Goal: Transaction & Acquisition: Purchase product/service

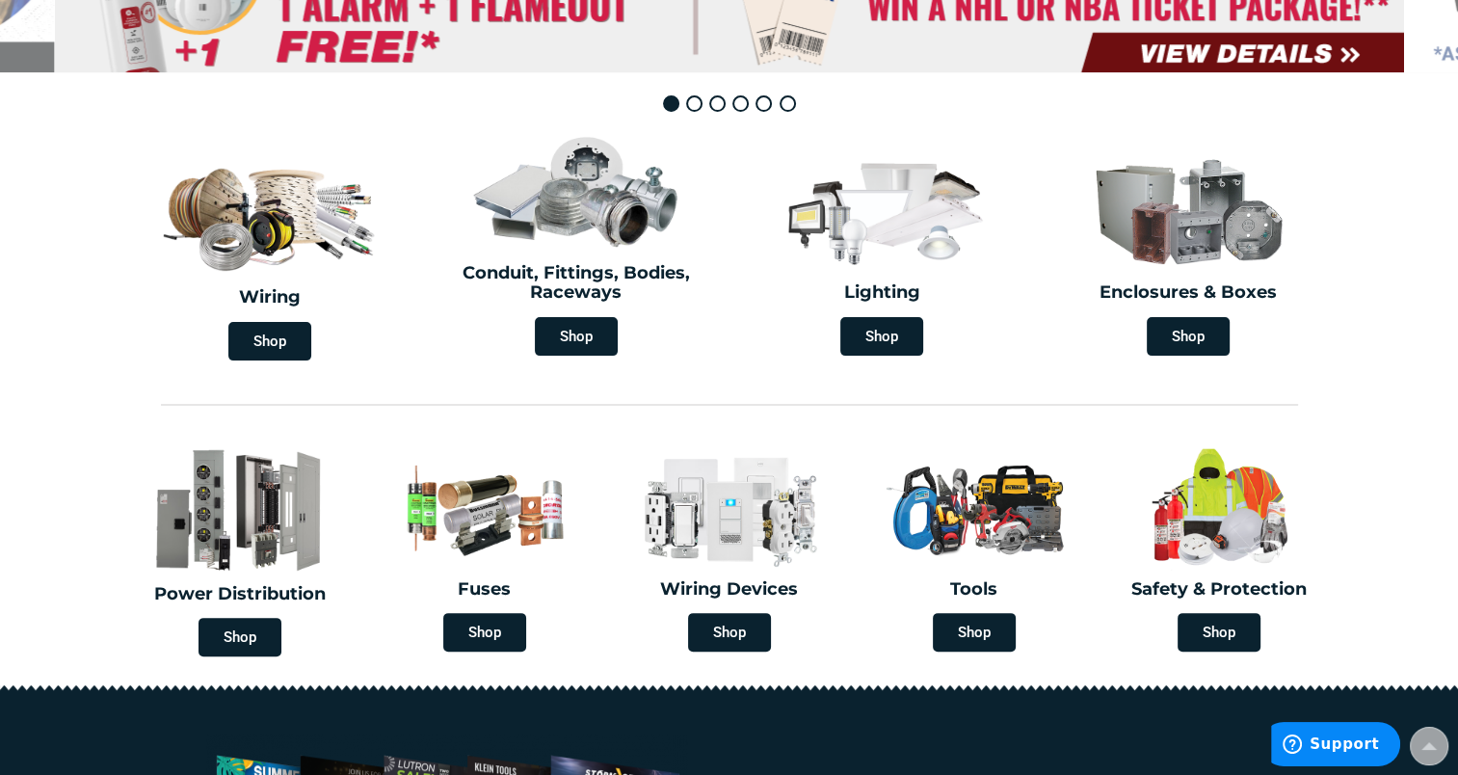
scroll to position [578, 0]
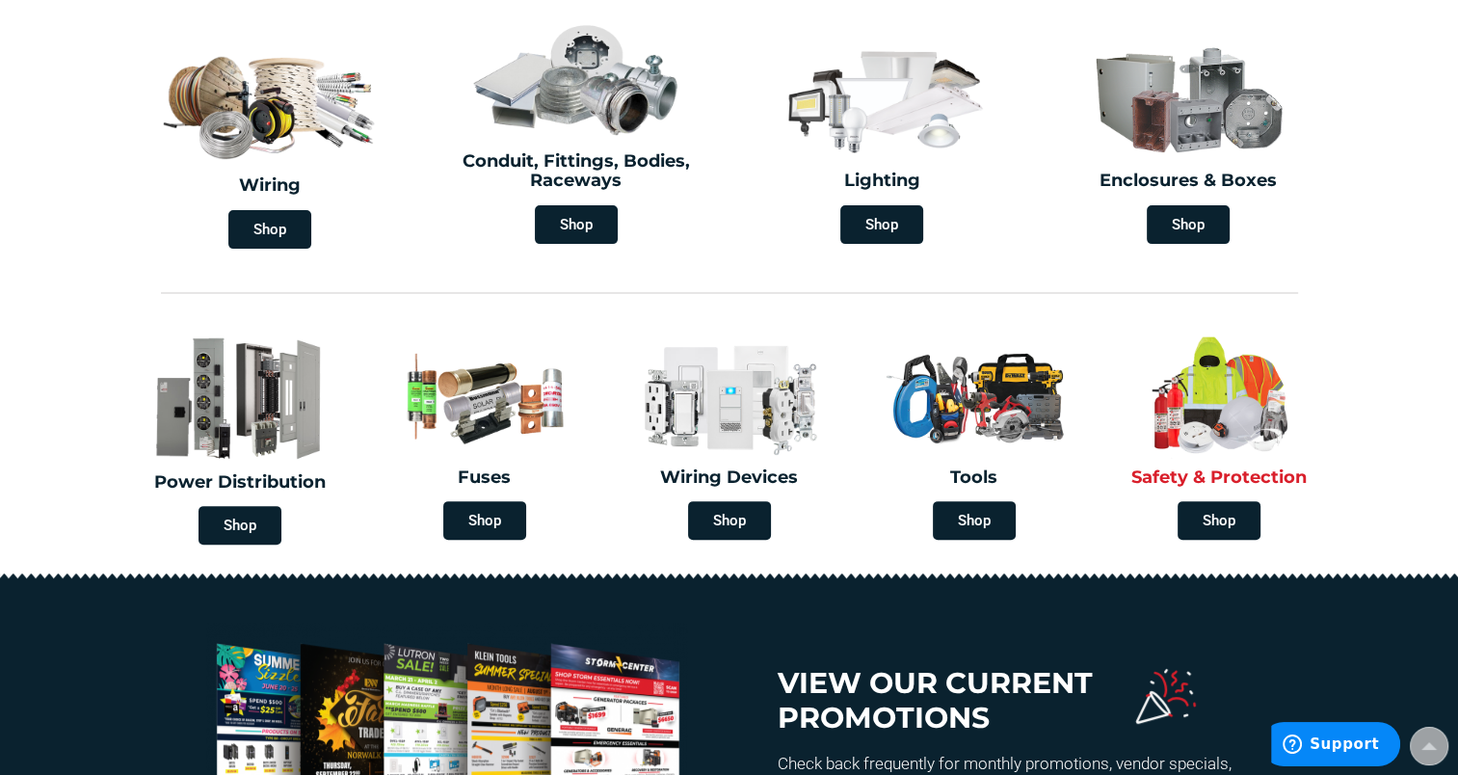
click at [1254, 478] on h2 "Safety & Protection" at bounding box center [1219, 477] width 216 height 19
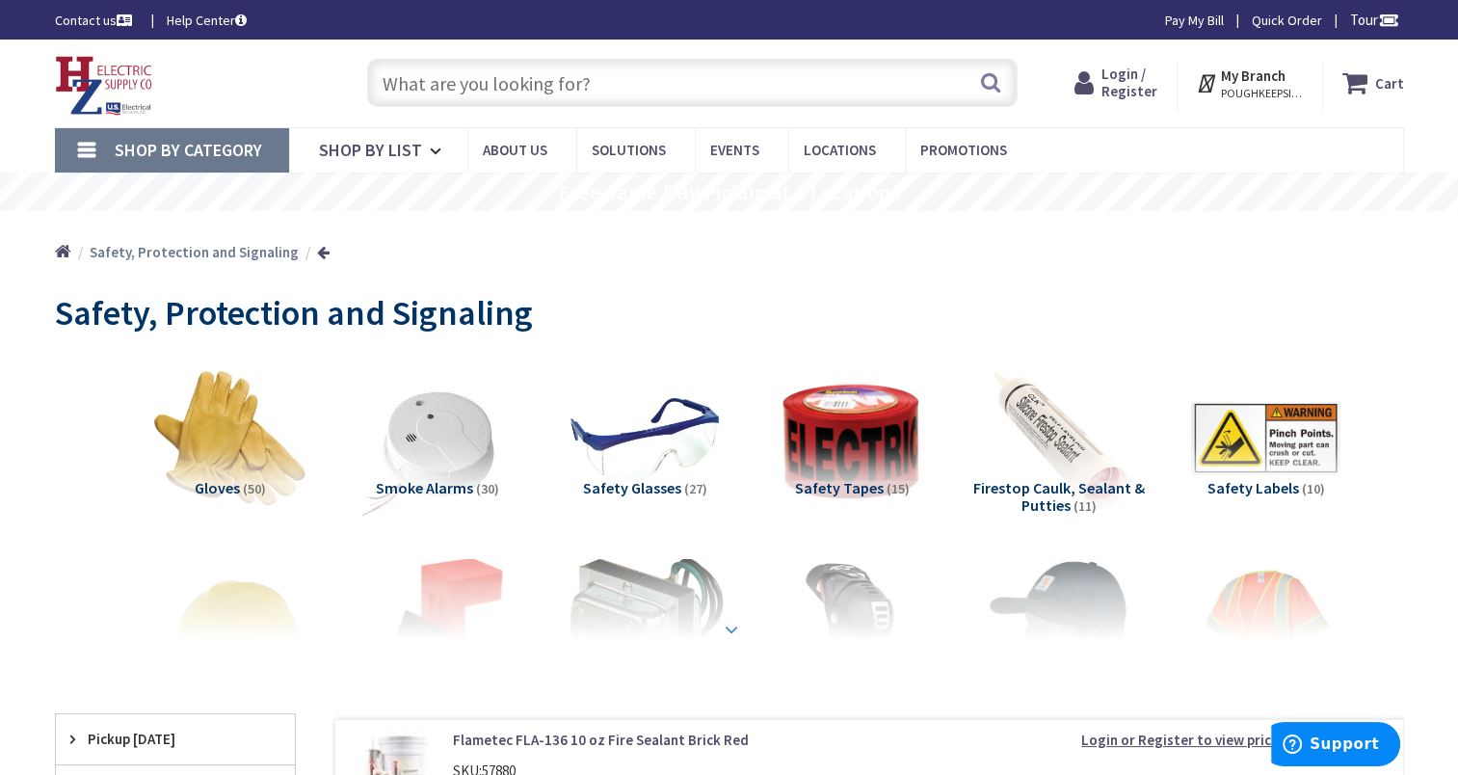
click at [726, 624] on strong at bounding box center [731, 629] width 23 height 21
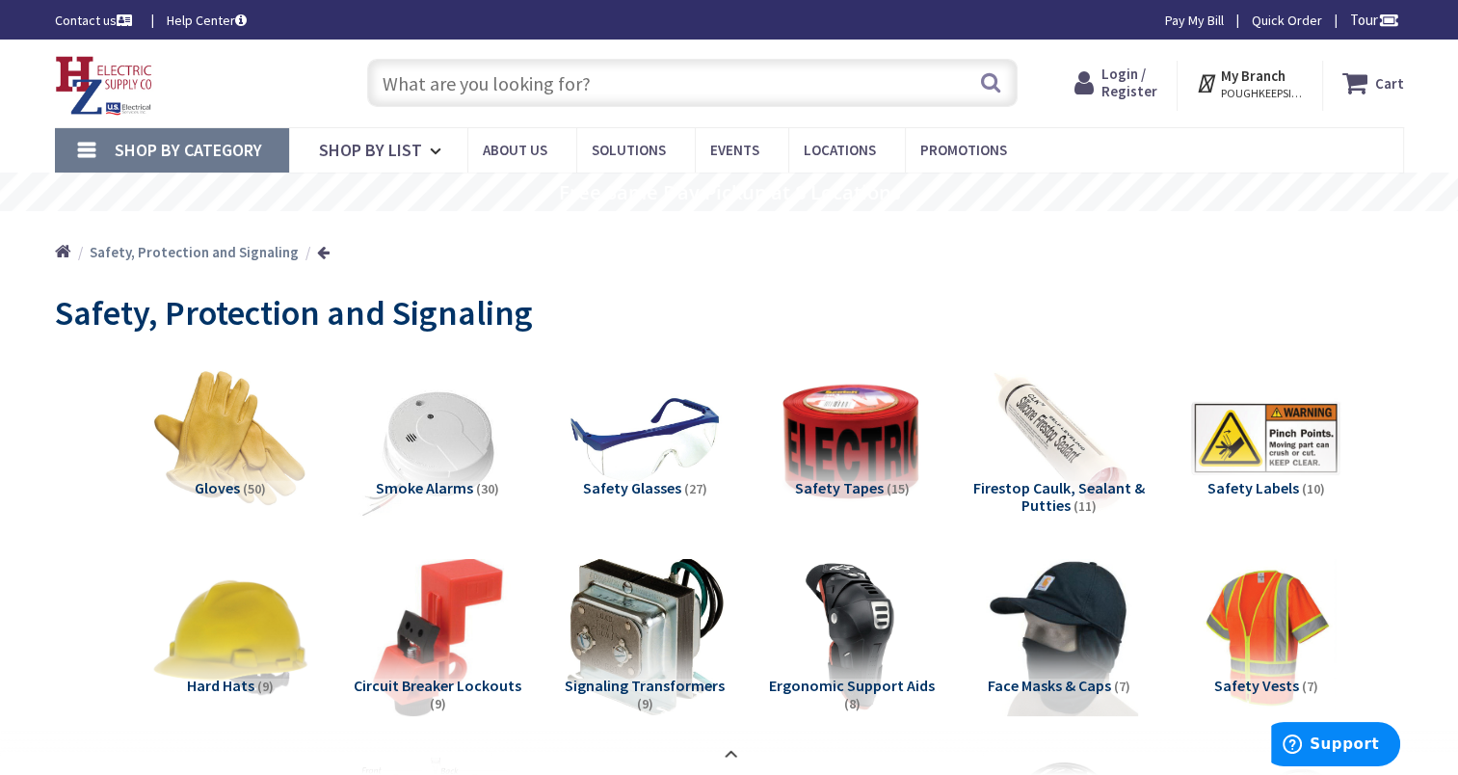
click at [90, 143] on link "Shop By Category" at bounding box center [172, 150] width 234 height 44
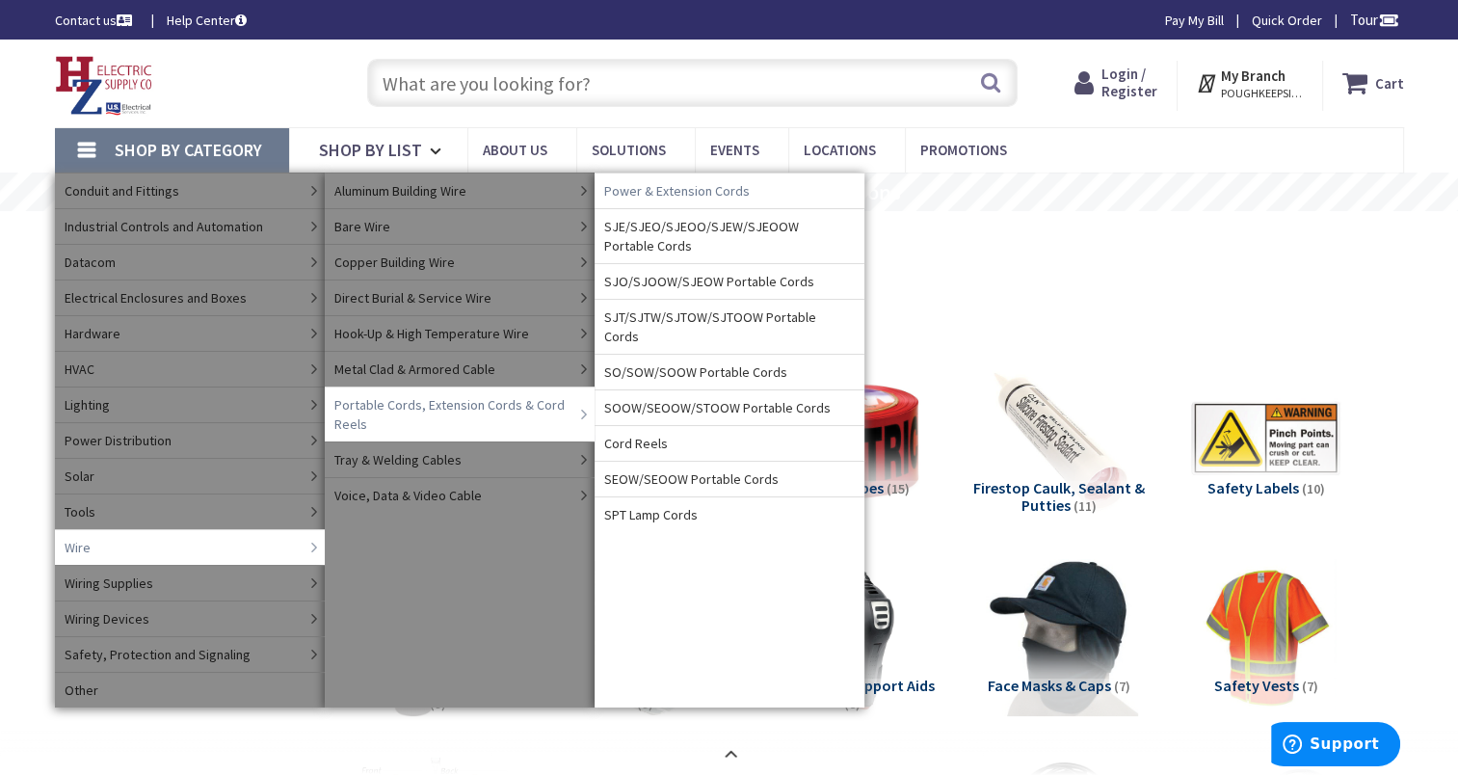
click at [663, 193] on span "Power & Extension Cords" at bounding box center [676, 190] width 145 height 19
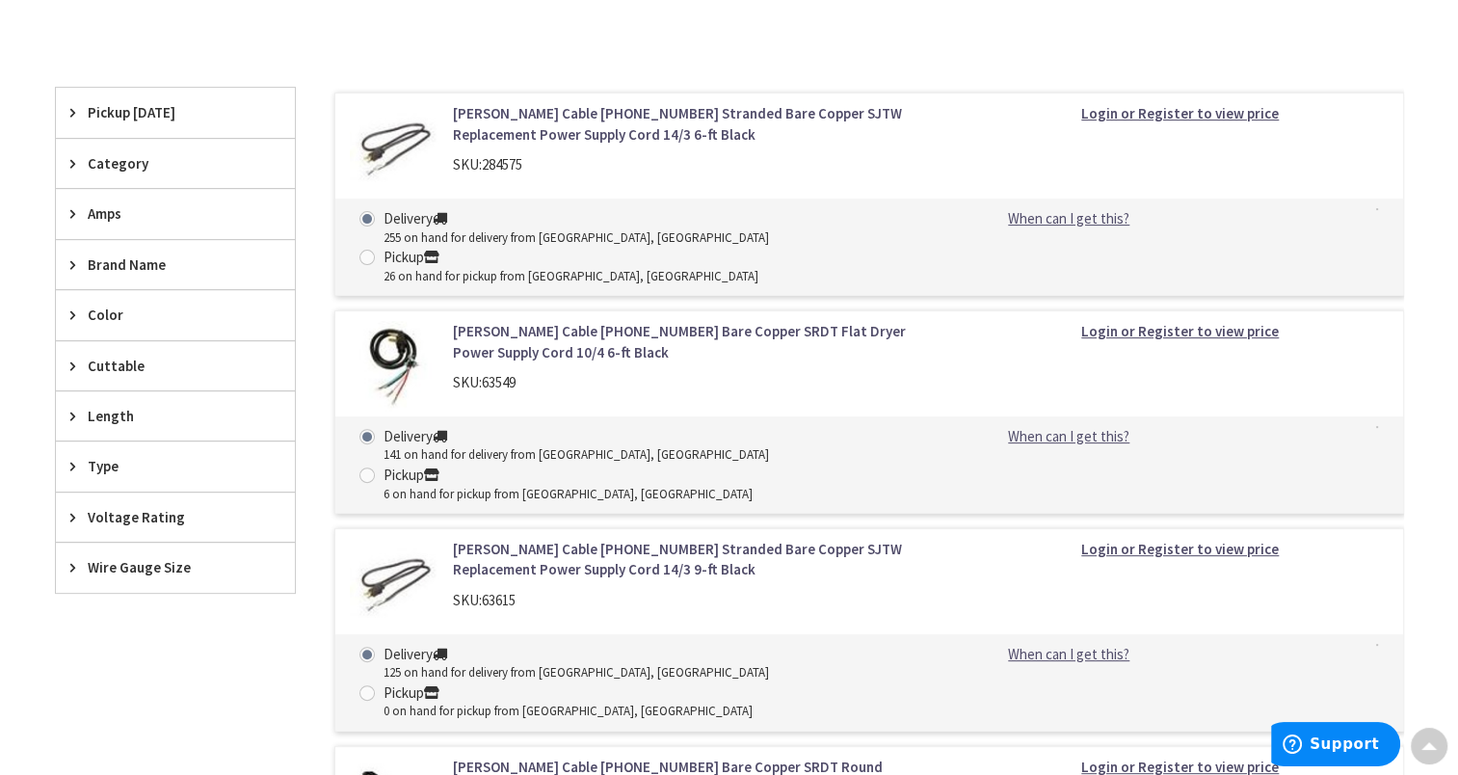
scroll to position [578, 0]
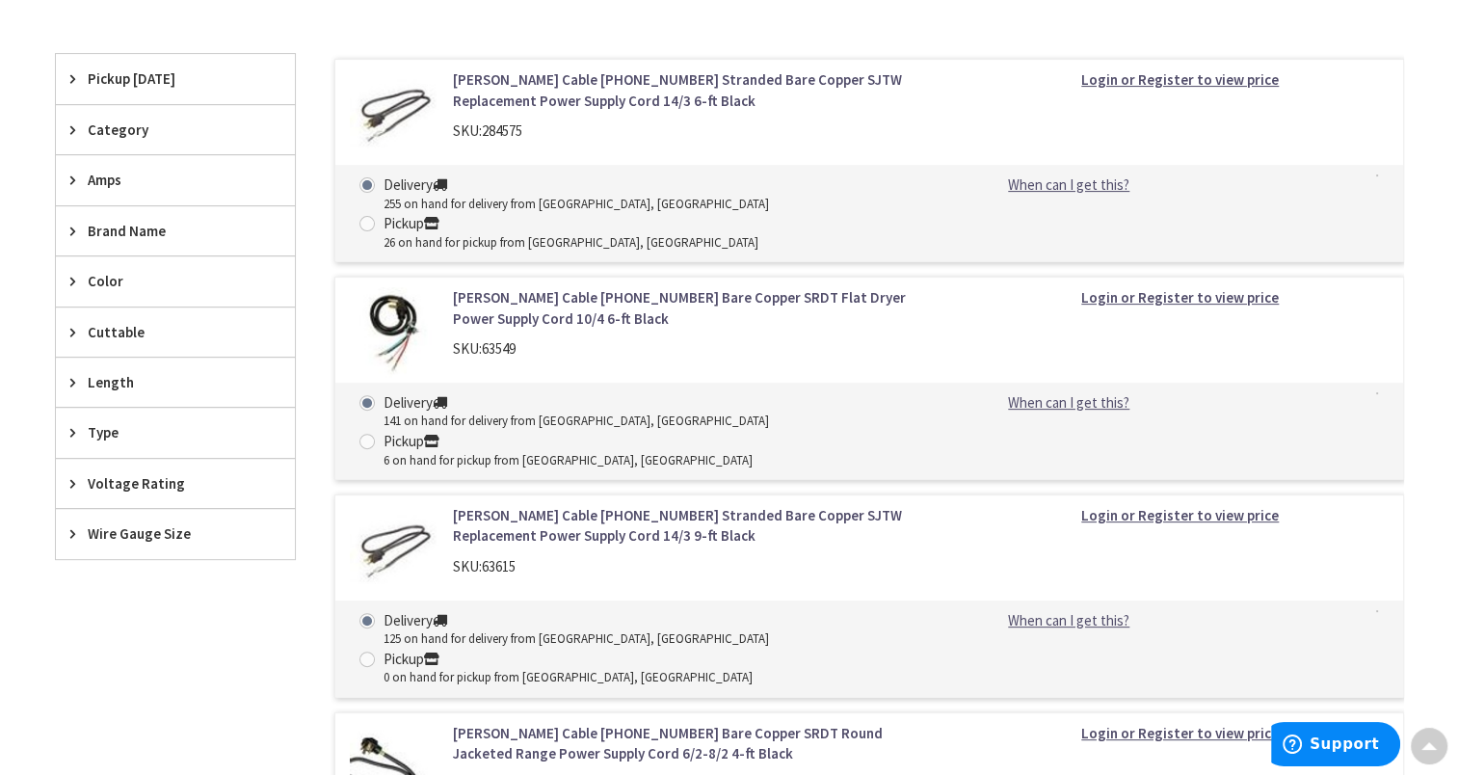
click at [103, 131] on span "Category" at bounding box center [166, 129] width 157 height 20
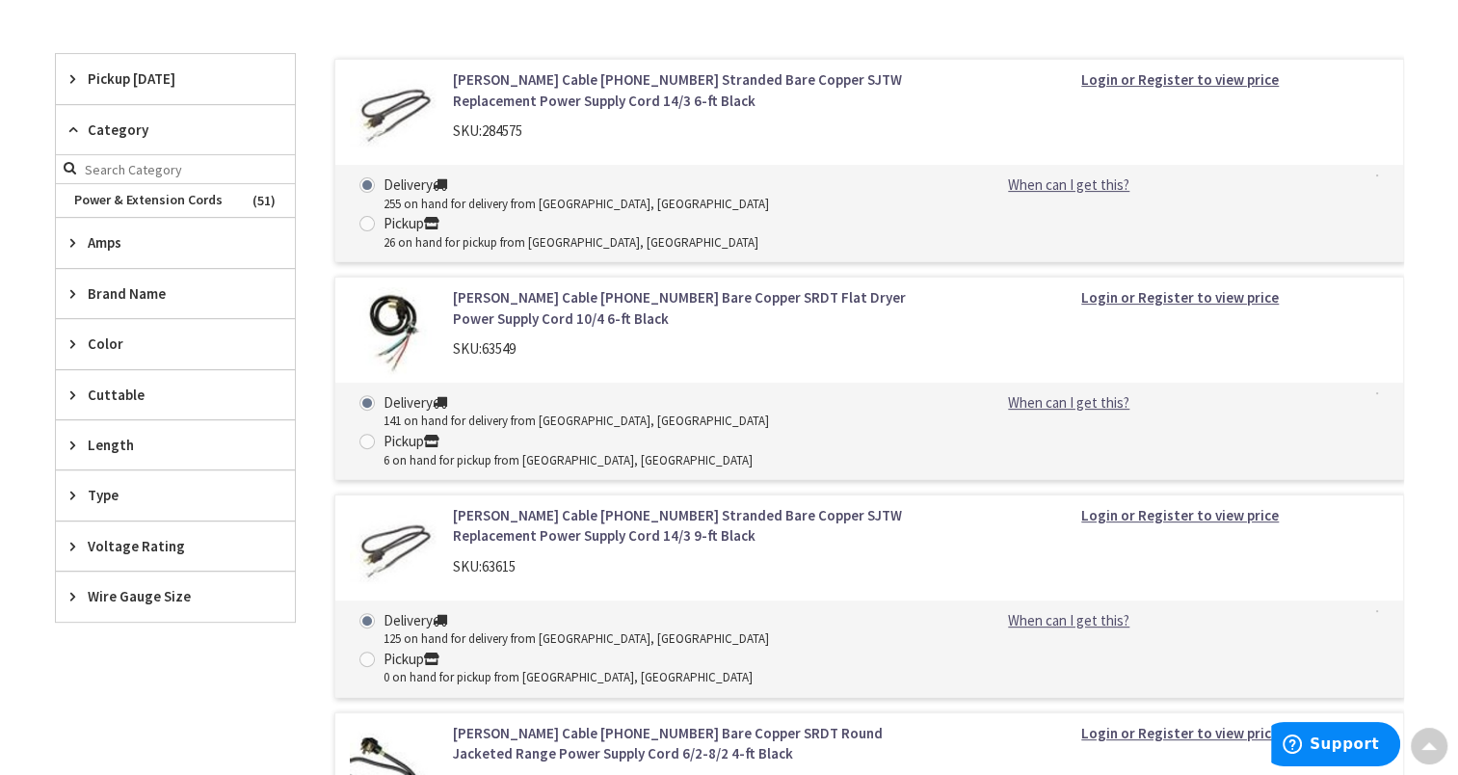
click at [103, 131] on span "Category" at bounding box center [166, 129] width 157 height 20
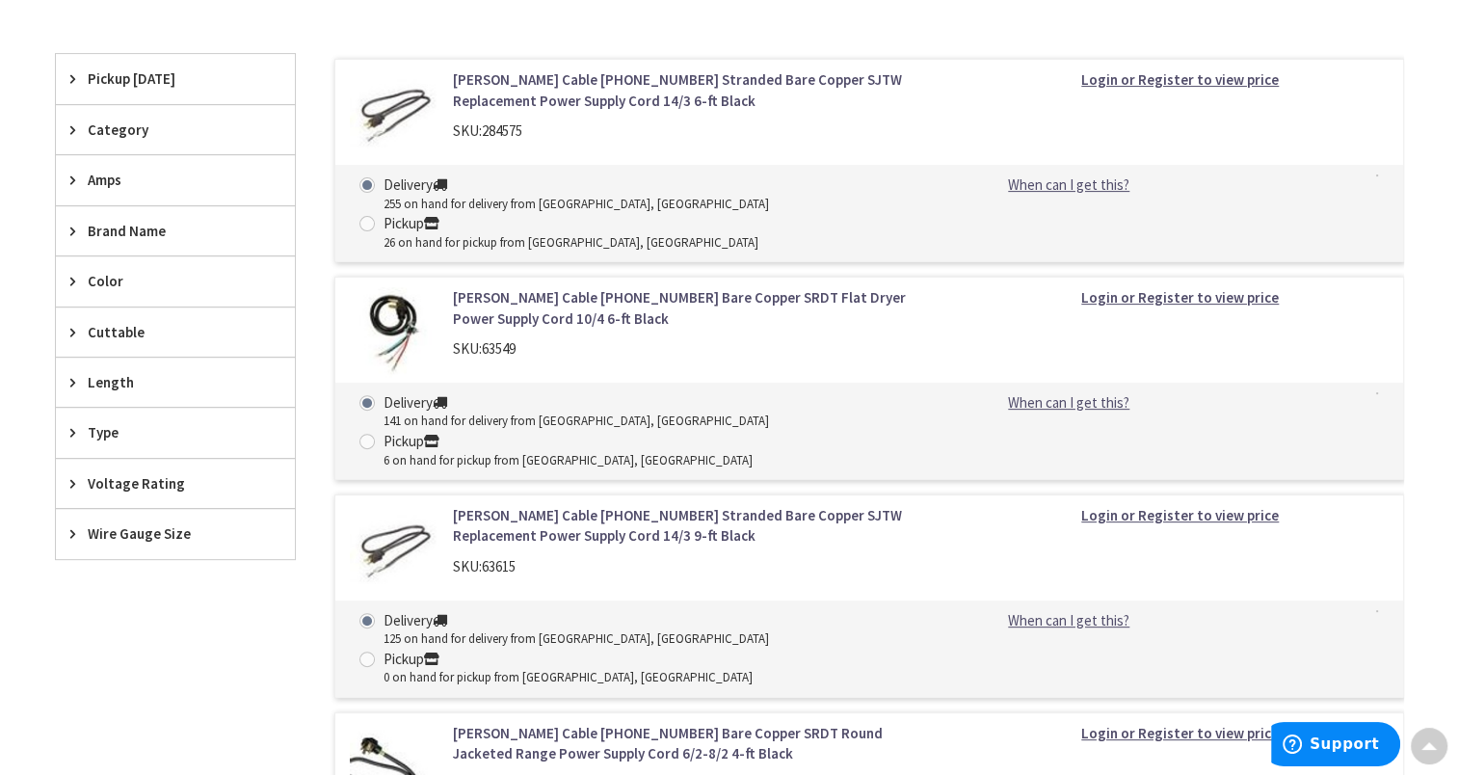
click at [119, 185] on span "Amps" at bounding box center [166, 180] width 157 height 20
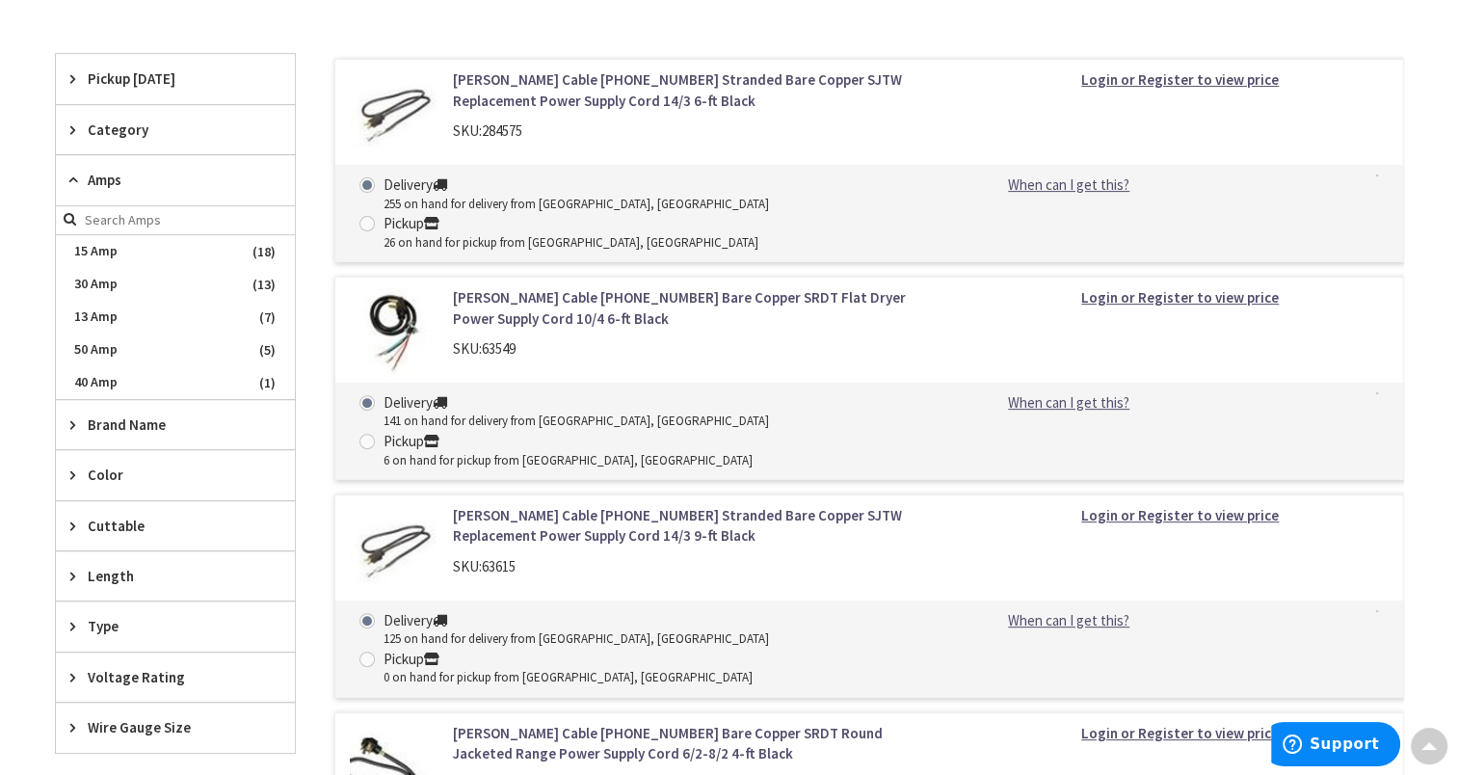
click at [119, 185] on span "Amps" at bounding box center [166, 180] width 157 height 20
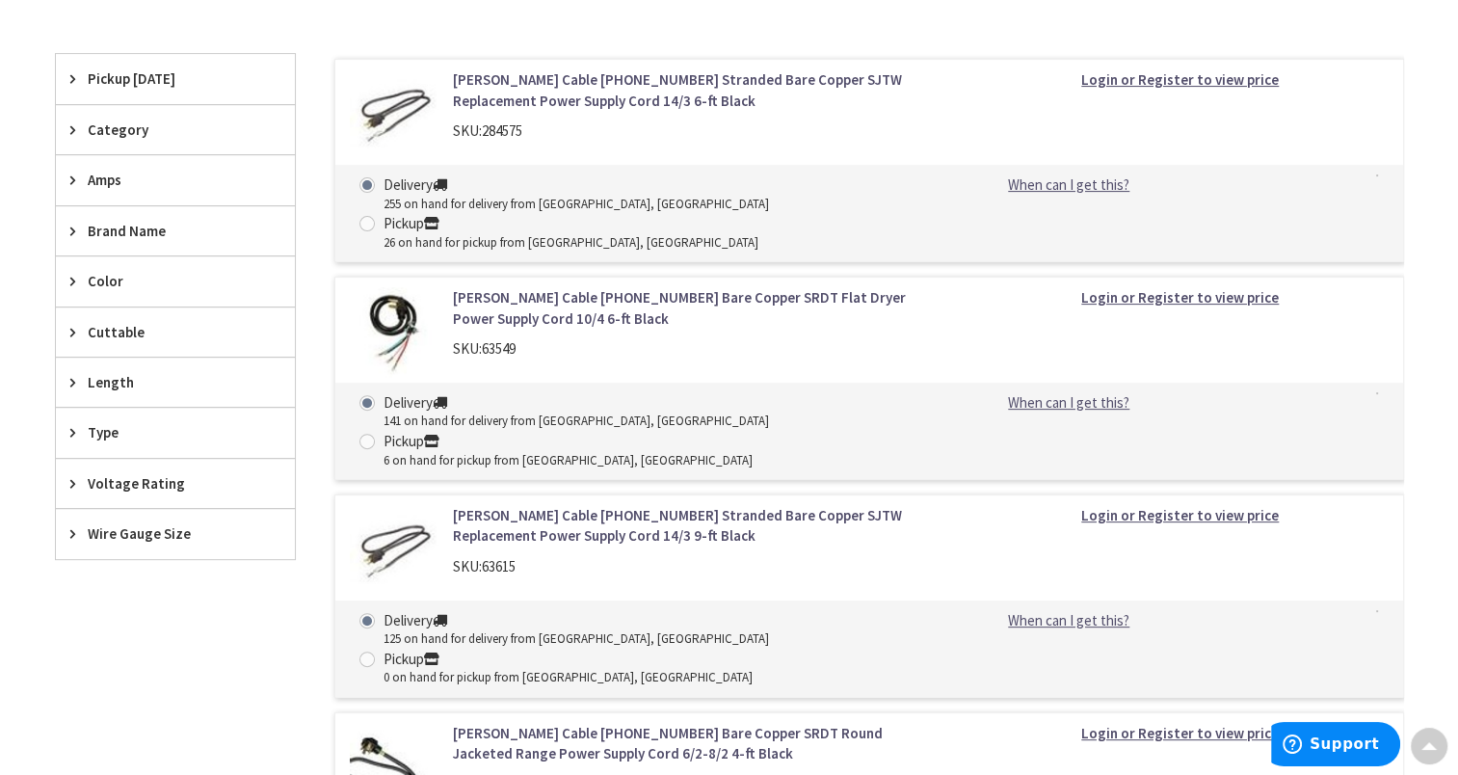
click at [113, 226] on span "Brand Name" at bounding box center [166, 231] width 157 height 20
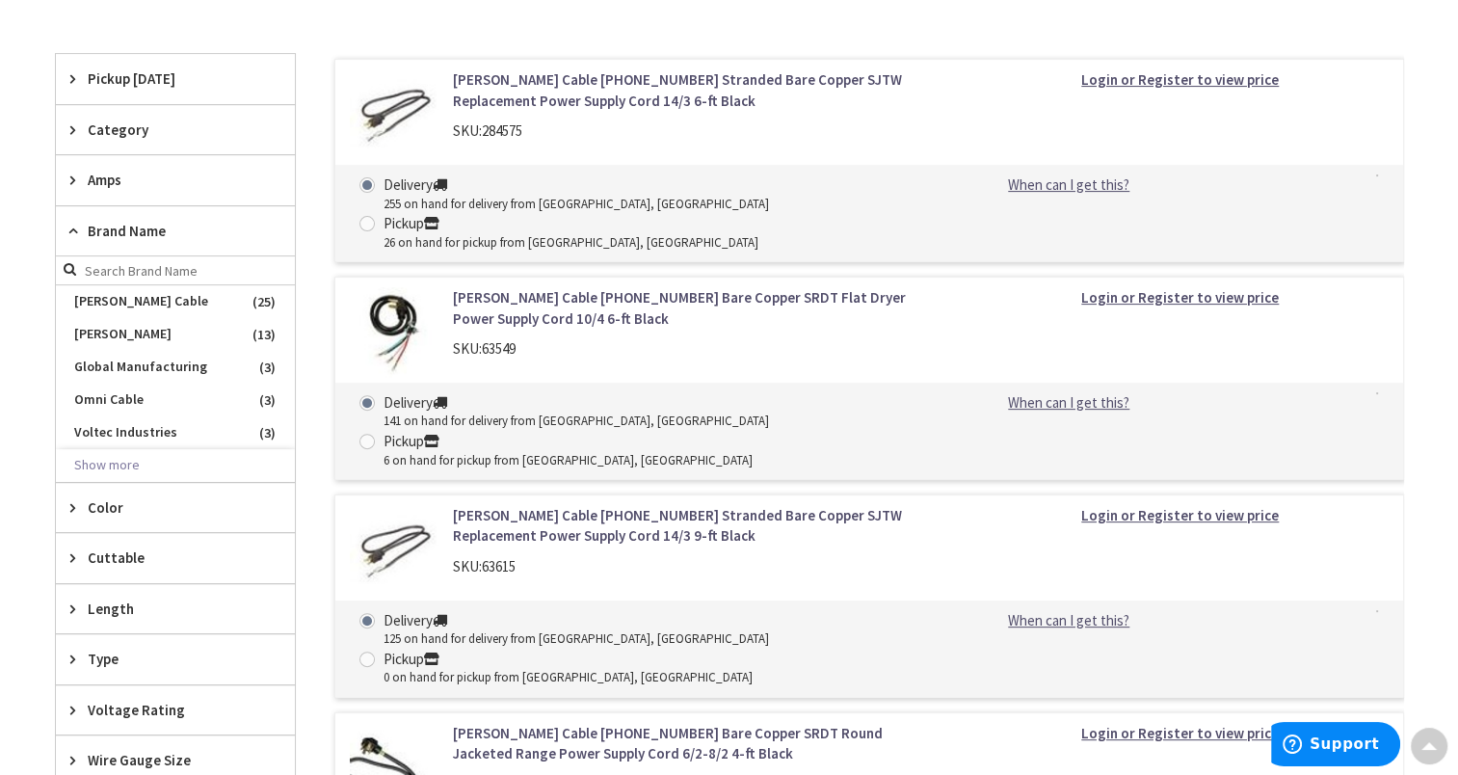
click at [113, 226] on span "Brand Name" at bounding box center [166, 231] width 157 height 20
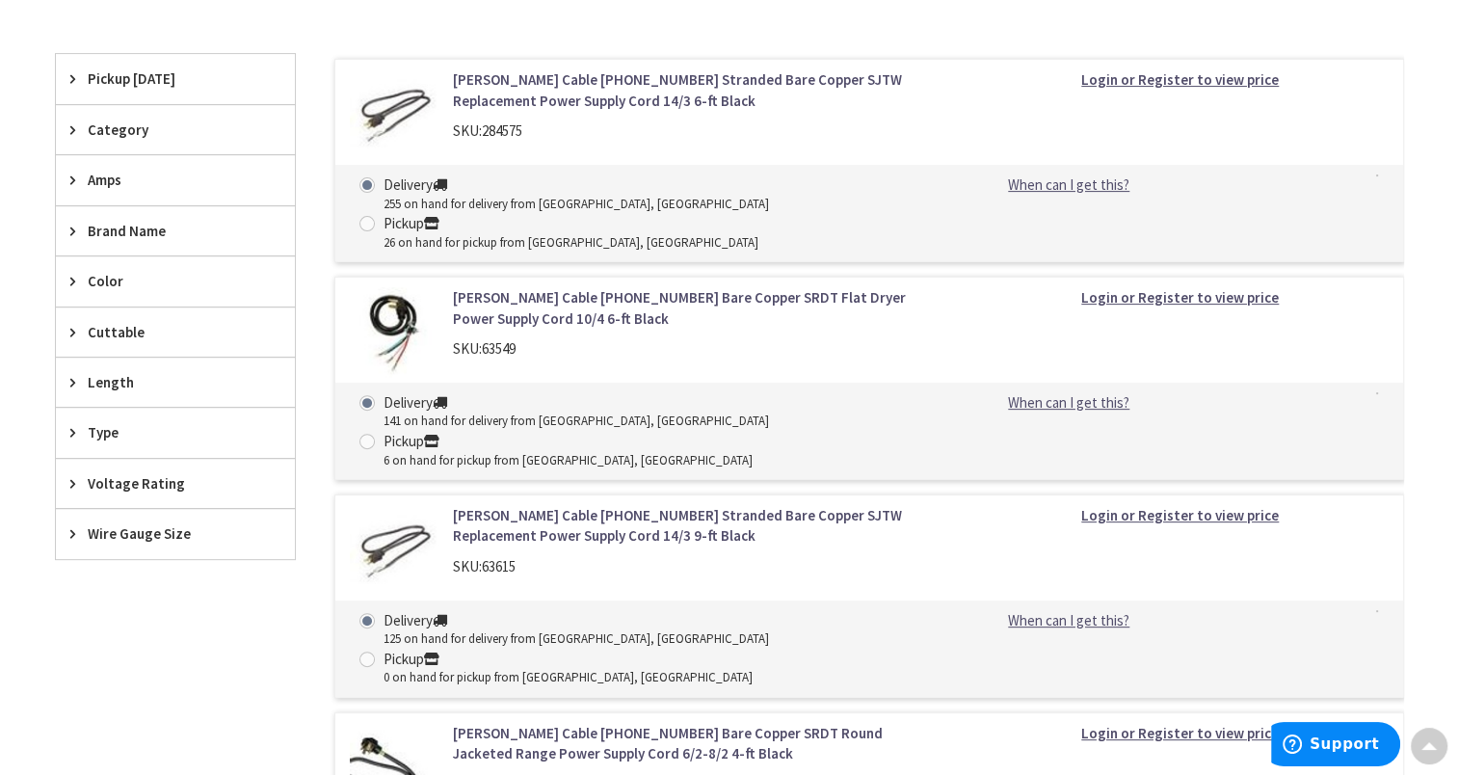
click at [101, 274] on span "Color" at bounding box center [166, 281] width 157 height 20
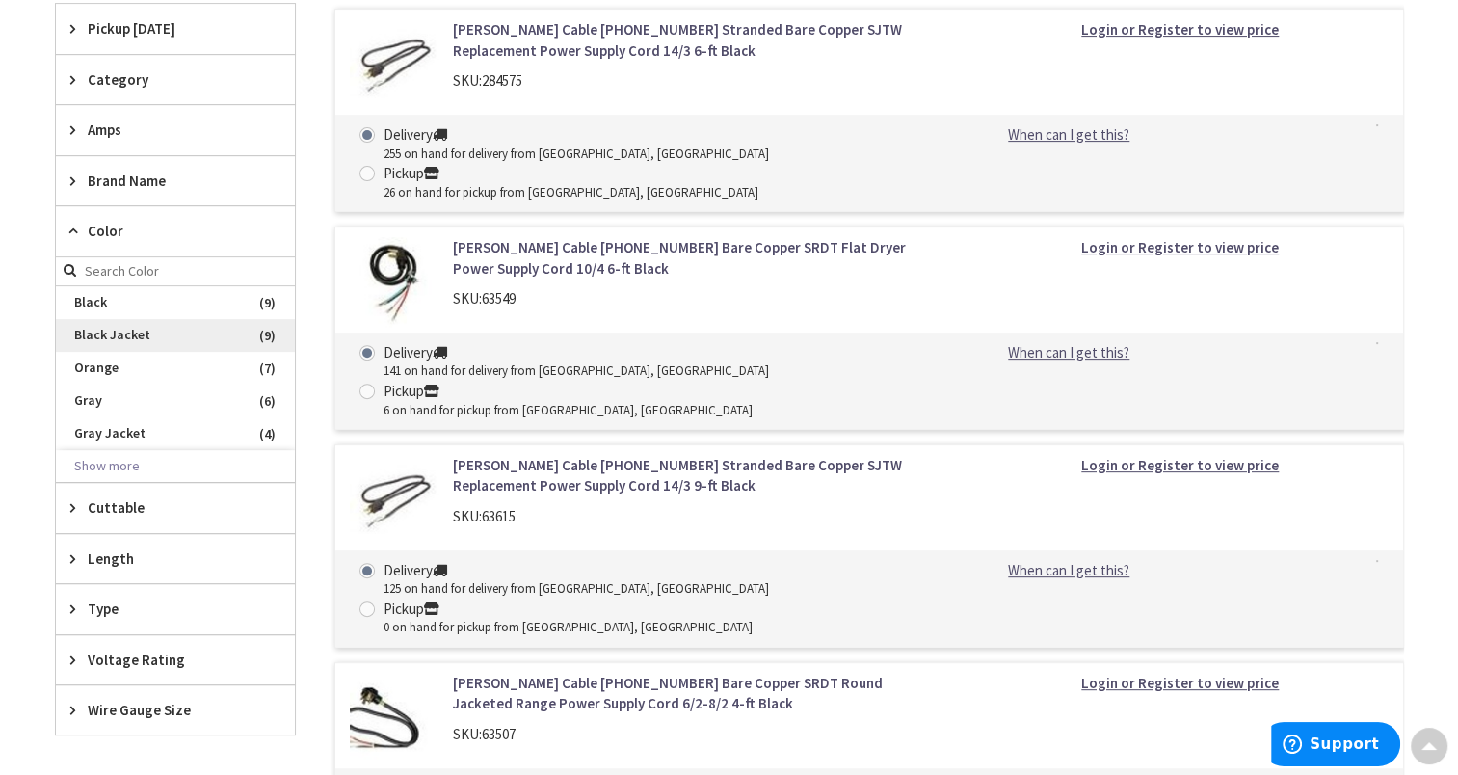
scroll to position [674, 0]
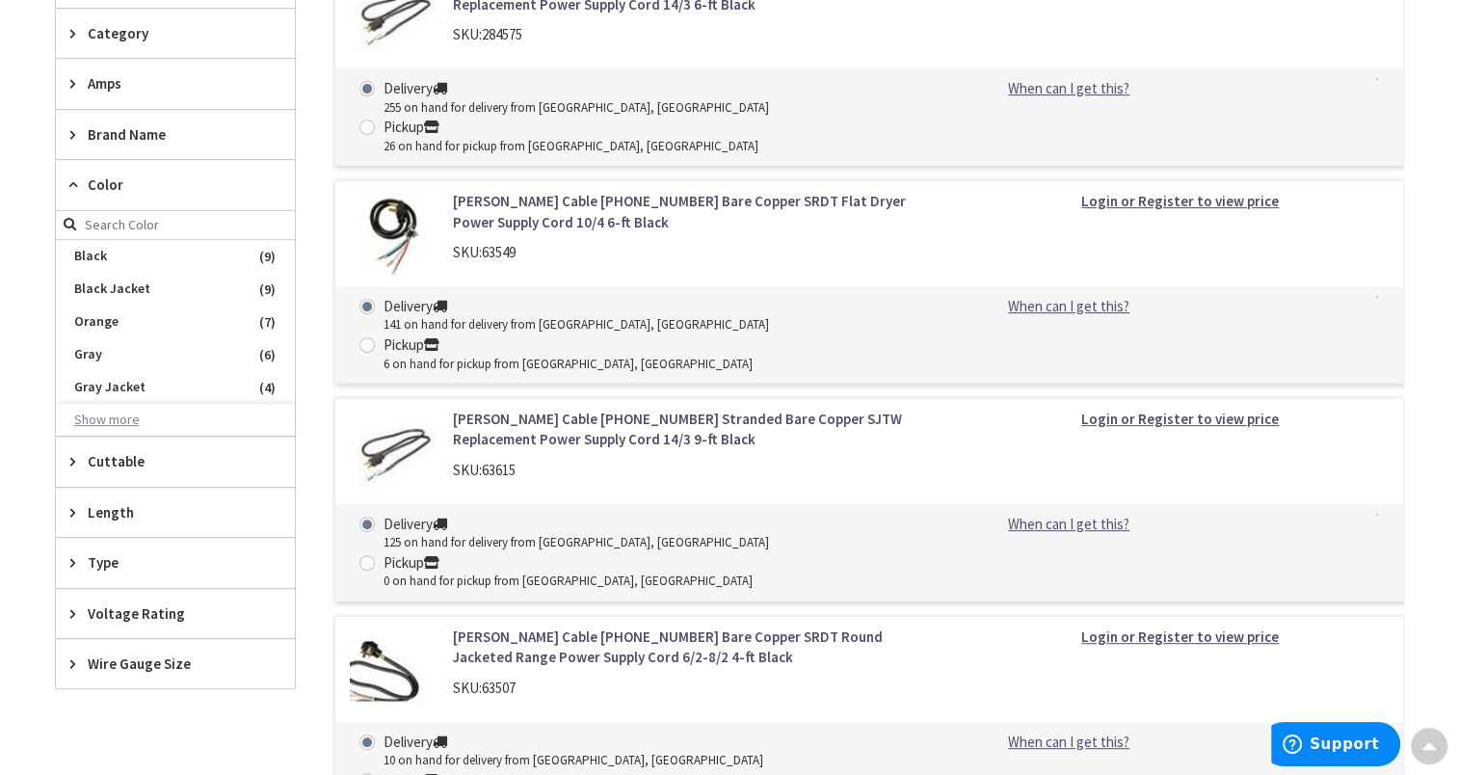
click at [126, 409] on button "Show more" at bounding box center [175, 420] width 239 height 33
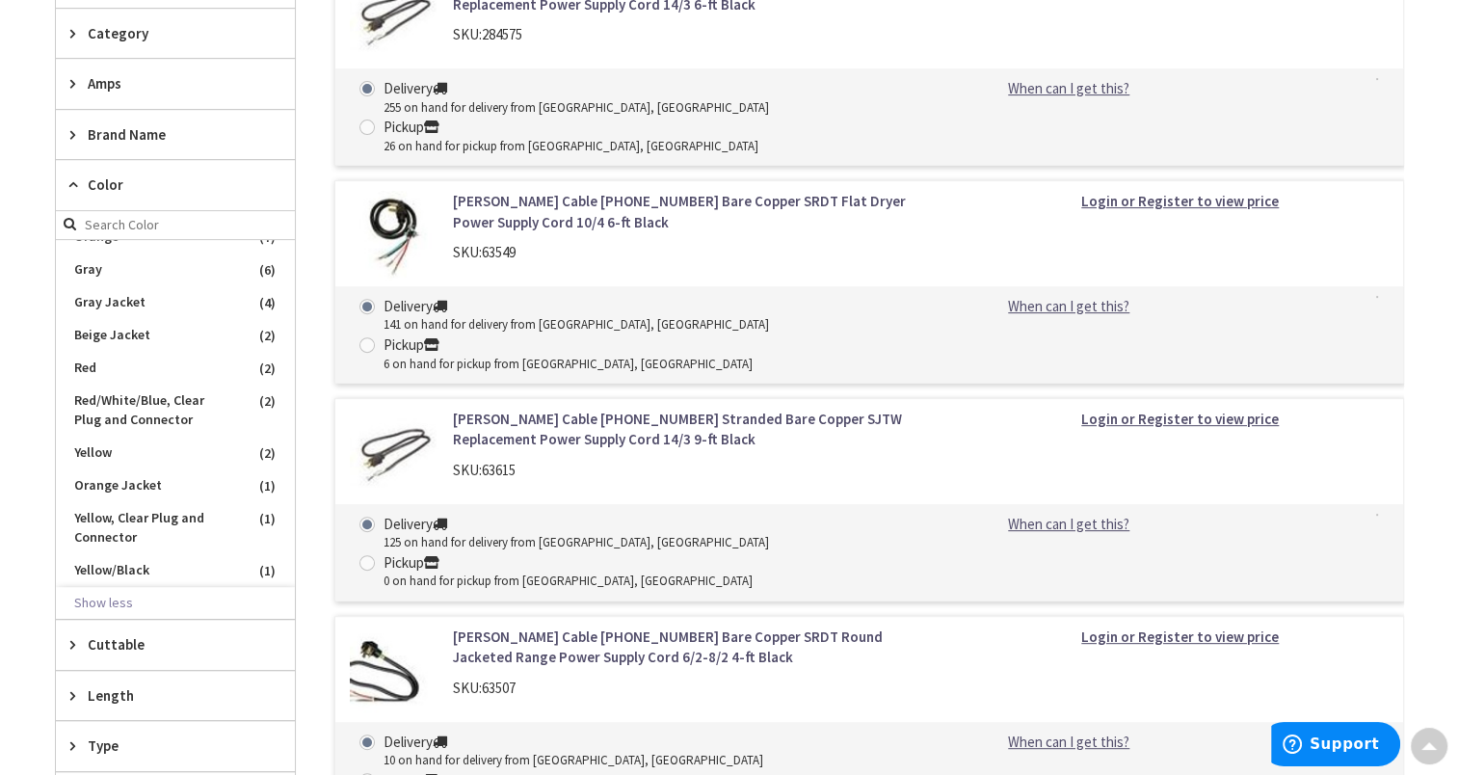
scroll to position [0, 0]
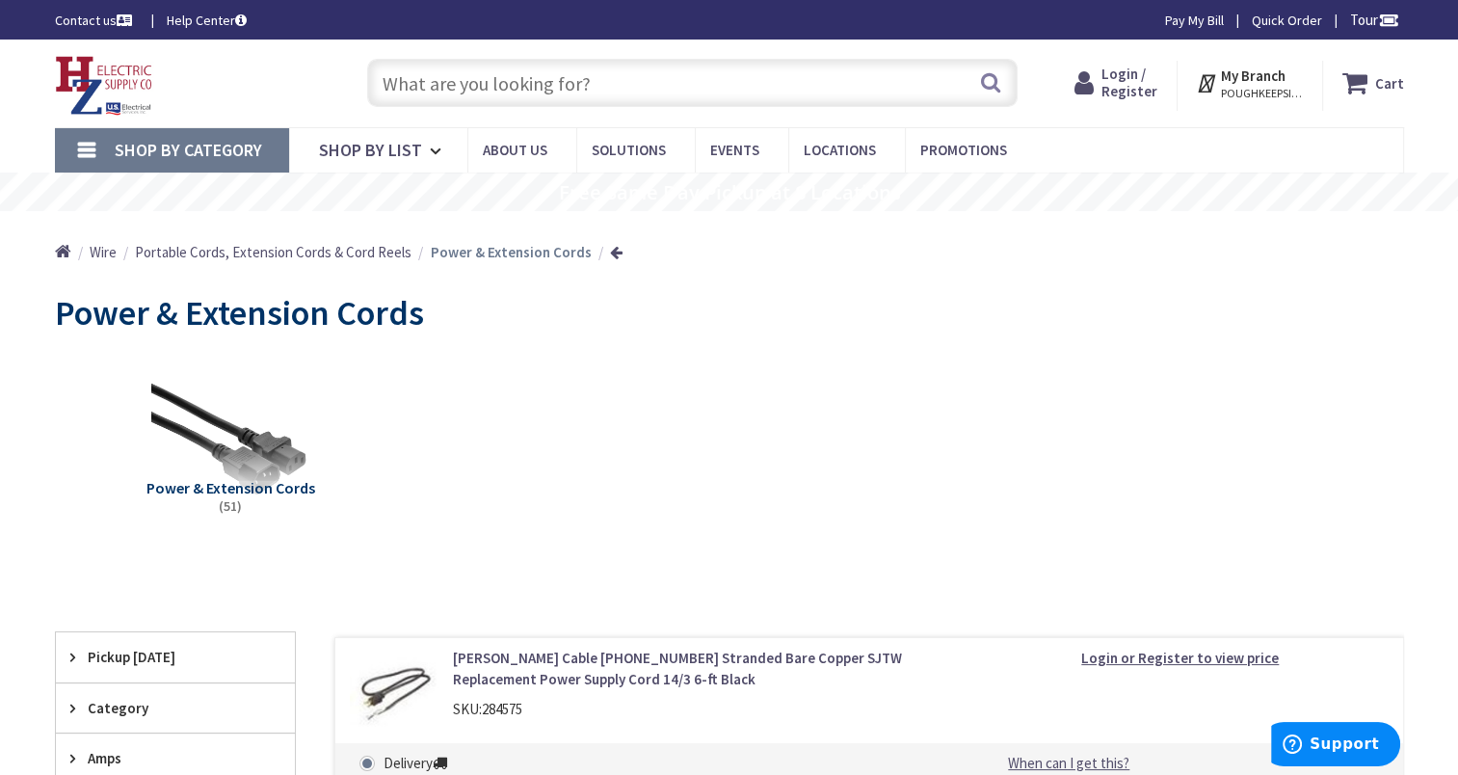
click at [565, 90] on input "text" at bounding box center [692, 83] width 650 height 48
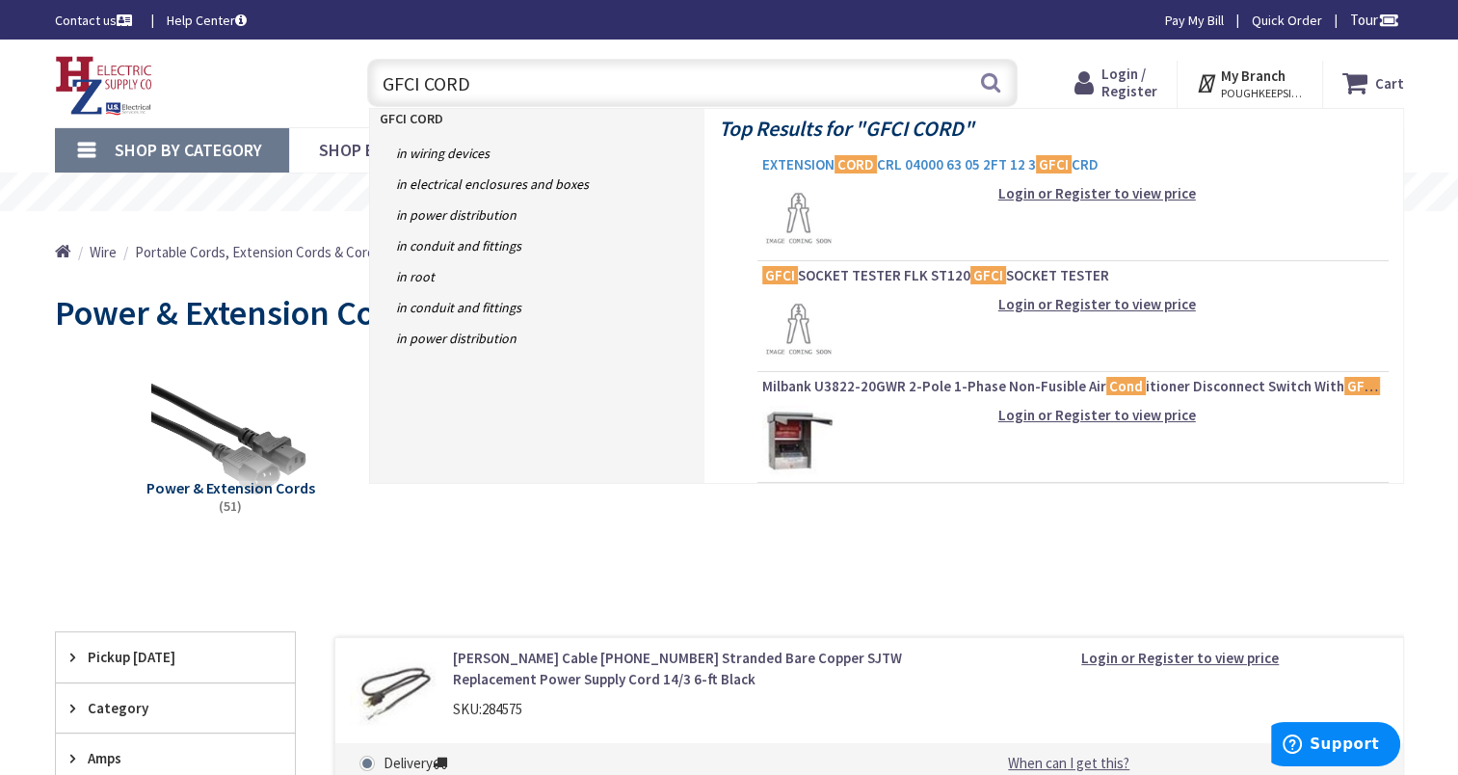
type input "GFCI CORD"
click at [911, 167] on span "EXTENSION CORD CRL 04000 63 05 2FT 12 3 GFCI CRD" at bounding box center [1072, 164] width 621 height 19
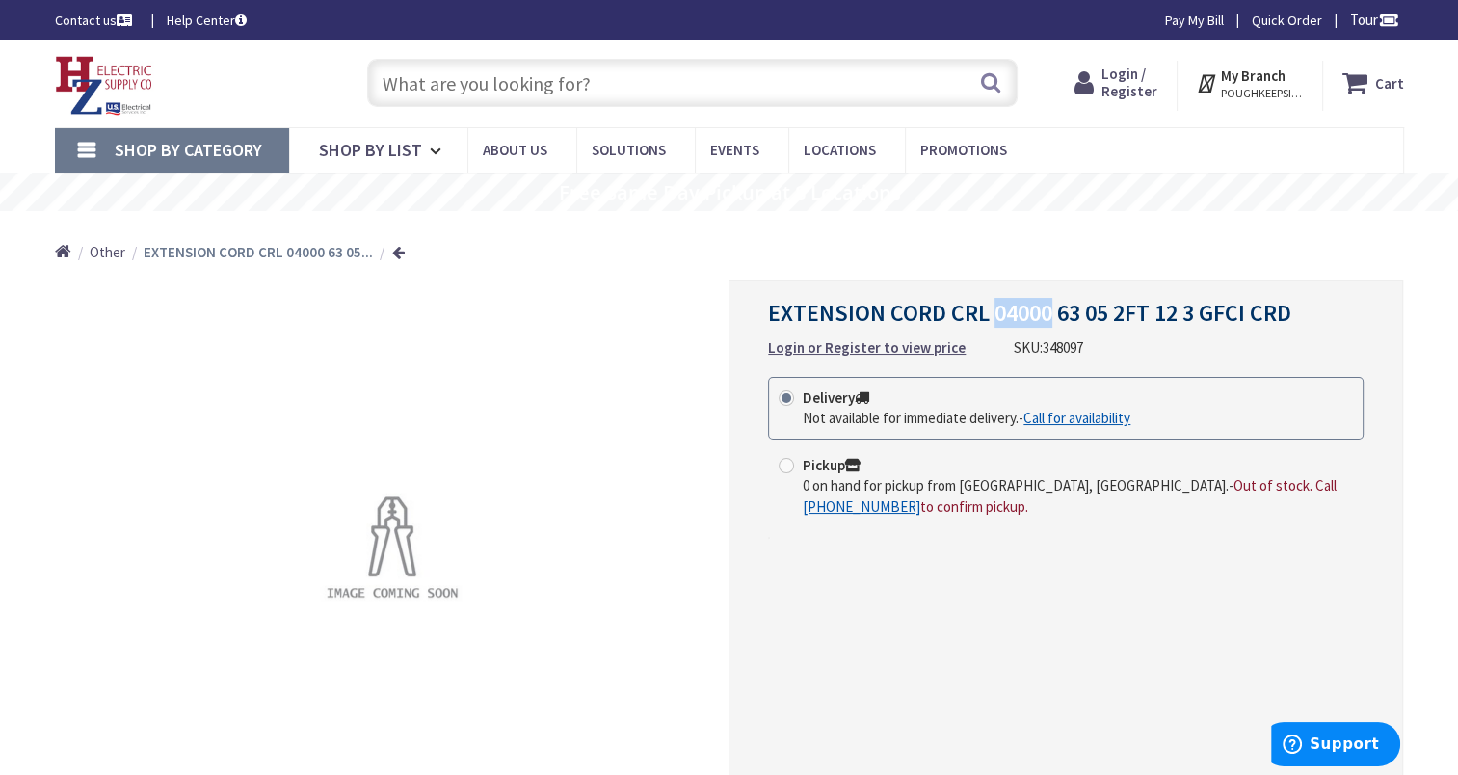
drag, startPoint x: 996, startPoint y: 312, endPoint x: 1046, endPoint y: 309, distance: 50.2
click at [1046, 309] on span "EXTENSION CORD CRL 04000 63 05 2FT 12 3 GFCI CRD" at bounding box center [1029, 313] width 523 height 30
drag, startPoint x: 1046, startPoint y: 309, endPoint x: 1039, endPoint y: 347, distance: 38.4
click at [1043, 347] on span "348097" at bounding box center [1063, 347] width 40 height 18
drag, startPoint x: 1037, startPoint y: 345, endPoint x: 1065, endPoint y: 342, distance: 28.1
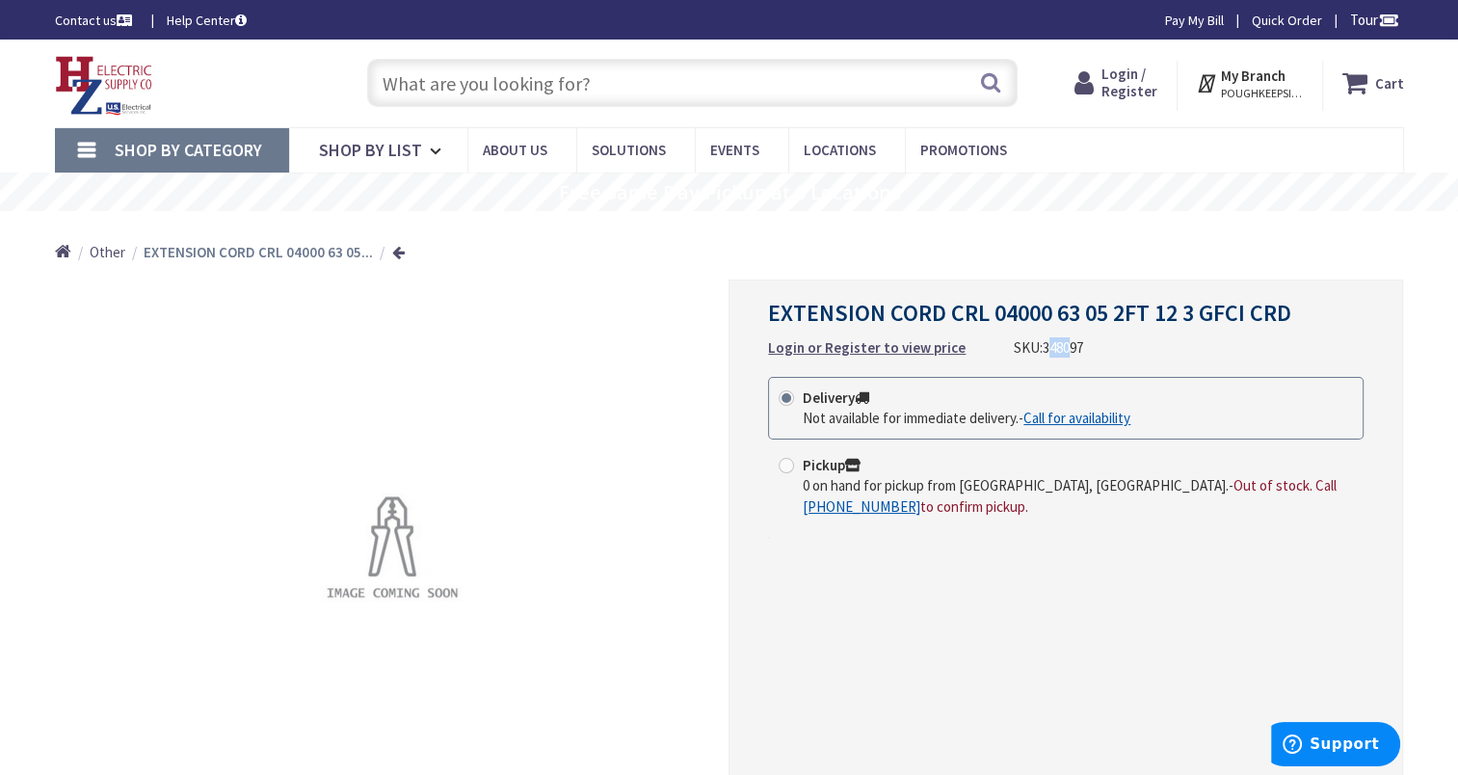
click at [1065, 342] on span "348097" at bounding box center [1063, 347] width 40 height 18
drag, startPoint x: 1065, startPoint y: 342, endPoint x: 1037, endPoint y: 346, distance: 28.2
click at [1043, 346] on span "348097" at bounding box center [1063, 347] width 40 height 18
drag, startPoint x: 1038, startPoint y: 346, endPoint x: 1048, endPoint y: 348, distance: 10.8
click at [1048, 348] on span "348097" at bounding box center [1063, 347] width 40 height 18
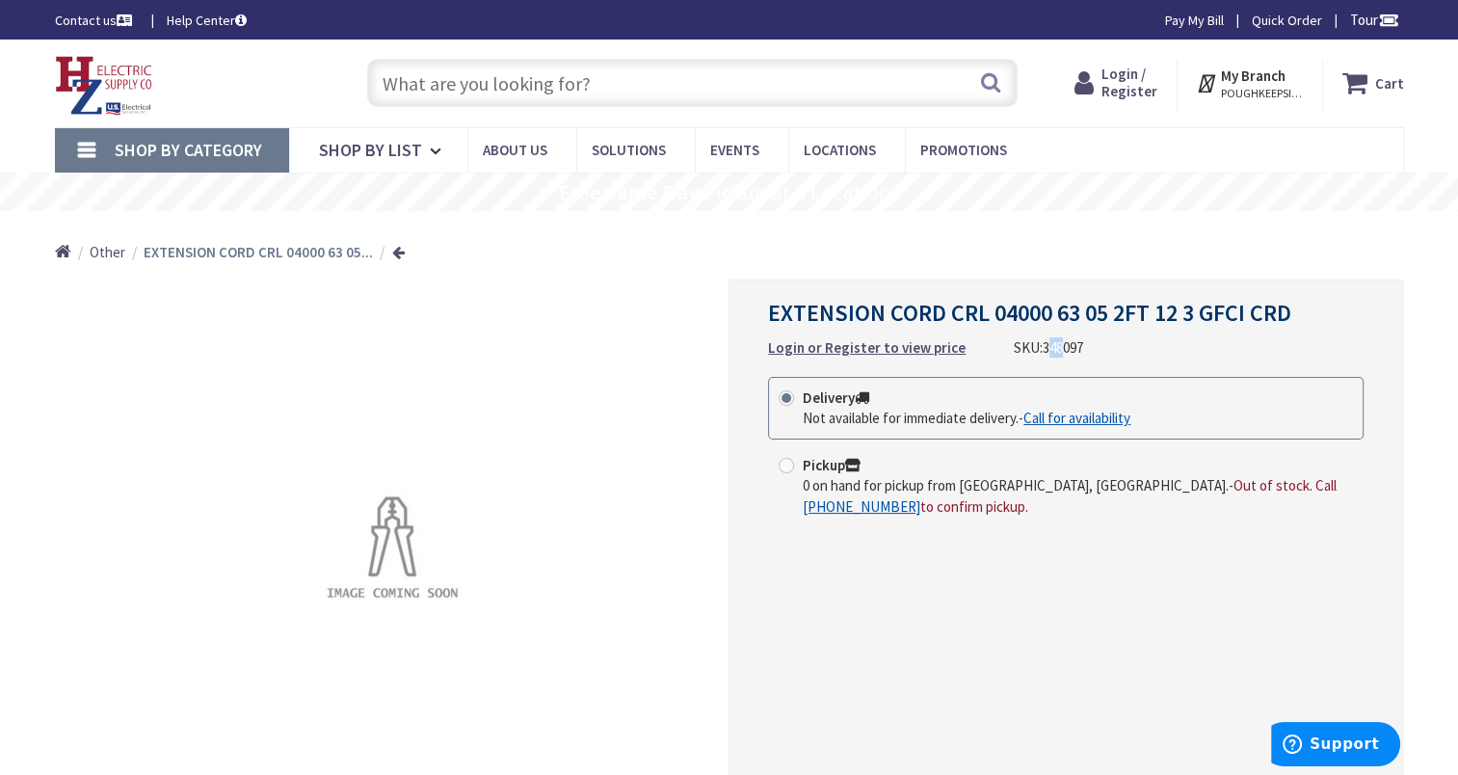
drag, startPoint x: 1037, startPoint y: 348, endPoint x: 1056, endPoint y: 348, distance: 19.3
click at [1056, 348] on span "348097" at bounding box center [1063, 347] width 40 height 18
drag, startPoint x: 1056, startPoint y: 347, endPoint x: 1030, endPoint y: 351, distance: 26.3
click at [1030, 351] on div "SKU: 348097" at bounding box center [1048, 347] width 69 height 20
drag, startPoint x: 1033, startPoint y: 343, endPoint x: 1078, endPoint y: 343, distance: 45.3
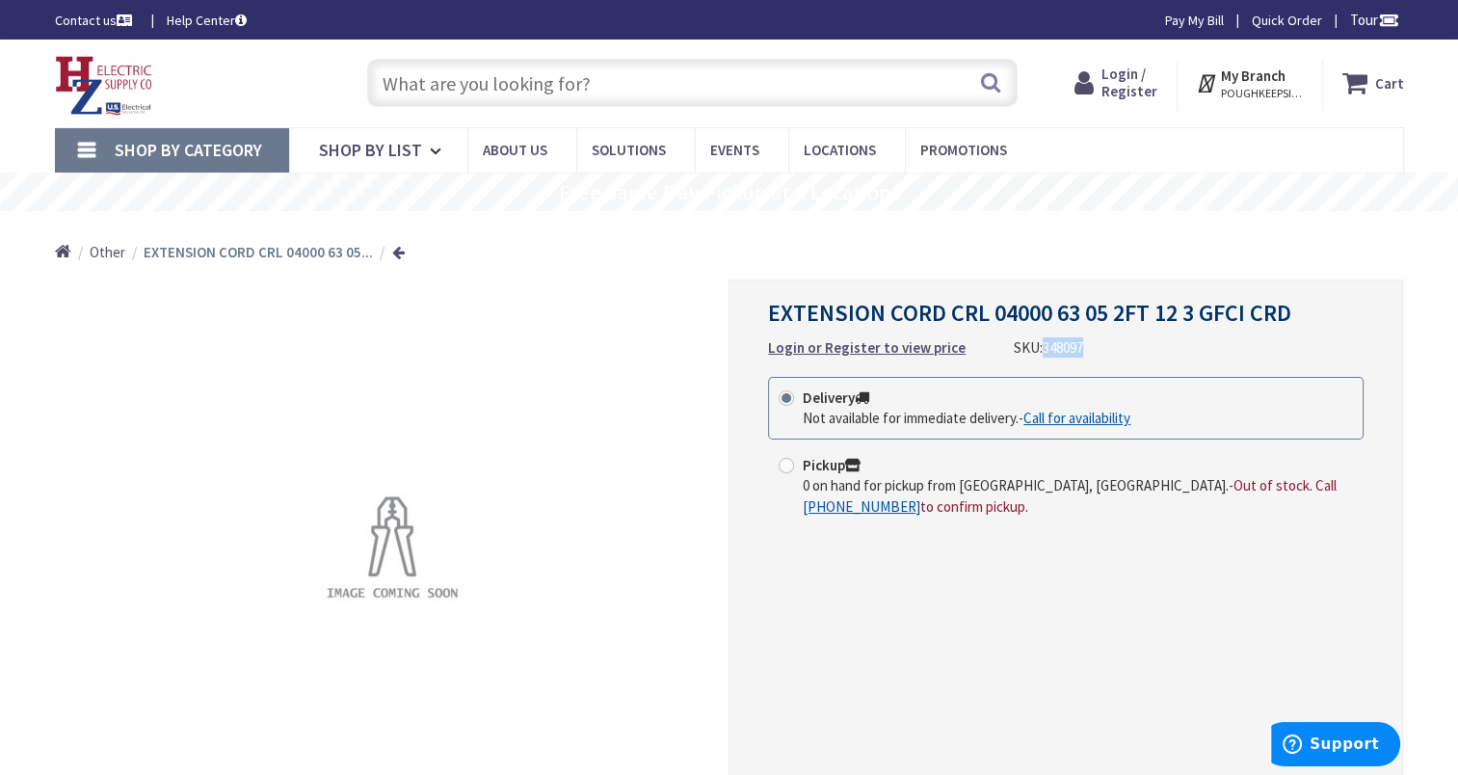
click at [1078, 343] on div "EXTENSION CORD CRL 04000 63 05 2FT 12 3 GFCI CRD Login or Register to view pric…" at bounding box center [1065, 329] width 595 height 58
drag, startPoint x: 1078, startPoint y: 343, endPoint x: 1045, endPoint y: 349, distance: 33.3
copy span "348097"
